Goal: Transaction & Acquisition: Purchase product/service

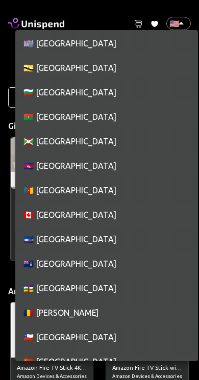
scroll to position [762, 0]
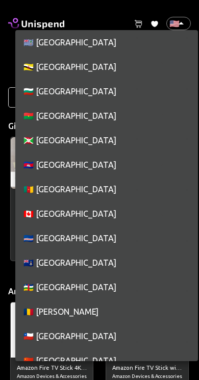
click at [127, 207] on li "🇨🇦 [GEOGRAPHIC_DATA]" at bounding box center [106, 213] width 182 height 24
type input "CA"
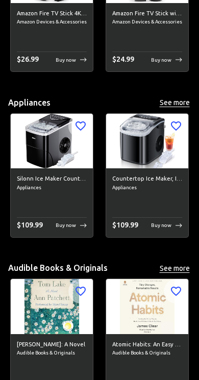
scroll to position [354, 0]
click at [126, 216] on div "Countertop Ice Maker, Ice Maker Machine 6 Mins 9 Bullet Ice, 26.5lbs/24Hrs, Por…" at bounding box center [147, 202] width 82 height 69
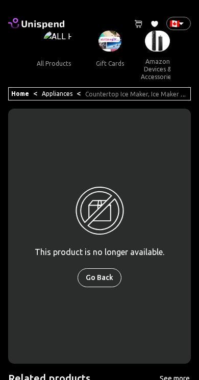
scroll to position [0, 45]
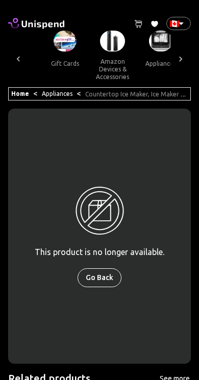
click at [149, 50] on img at bounding box center [160, 41] width 23 height 21
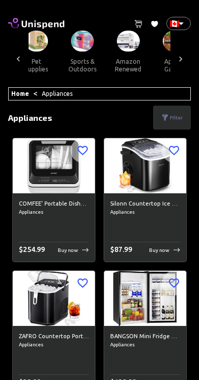
scroll to position [0, 1076]
click at [59, 53] on button "sports & outdoors" at bounding box center [82, 65] width 46 height 28
click at [59, 52] on button "sports & outdoors" at bounding box center [82, 65] width 46 height 28
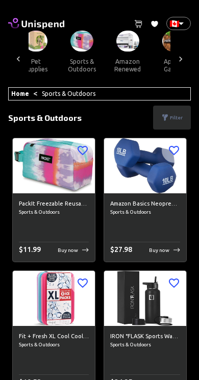
click at [119, 258] on div "Amazon Basics Neoprene Workout Dumbbell Sports & Outdoors $ 27.98 Buy now" at bounding box center [145, 227] width 82 height 69
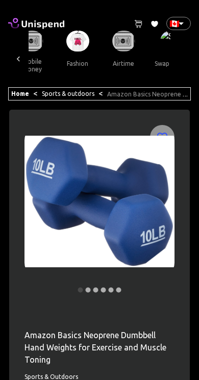
scroll to position [0, 1400]
click at [151, 54] on button "swap crypto" at bounding box center [173, 63] width 52 height 24
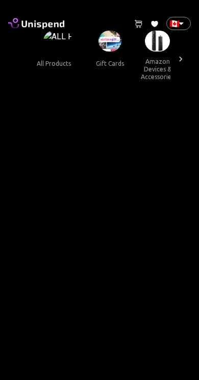
click at [98, 46] on img at bounding box center [109, 41] width 23 height 21
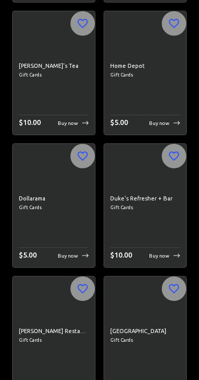
scroll to position [2167, 0]
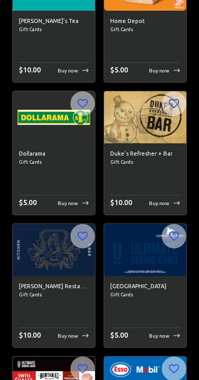
click at [81, 174] on div "Dollarama Gift Cards $ 5.00 Buy now" at bounding box center [54, 179] width 82 height 72
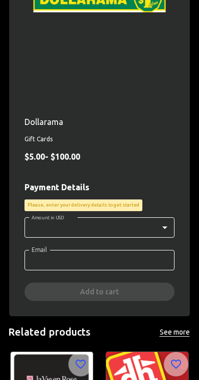
scroll to position [204, 0]
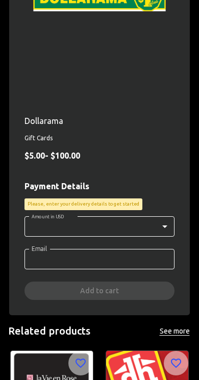
click at [103, 224] on body "0 Cart 0 Favorites 🇨🇦 CA ​ all products gift cards amazon devices & accessories…" at bounding box center [99, 164] width 199 height 737
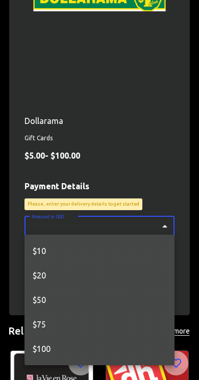
click at [99, 240] on li "$10" at bounding box center [99, 251] width 150 height 24
type input "10"
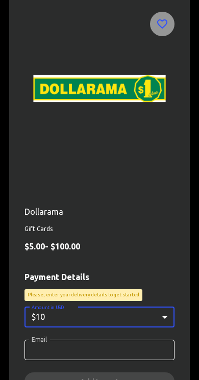
scroll to position [0, 0]
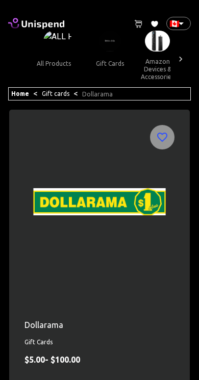
click at [97, 270] on img at bounding box center [99, 201] width 150 height 153
